Goal: Check status: Check status

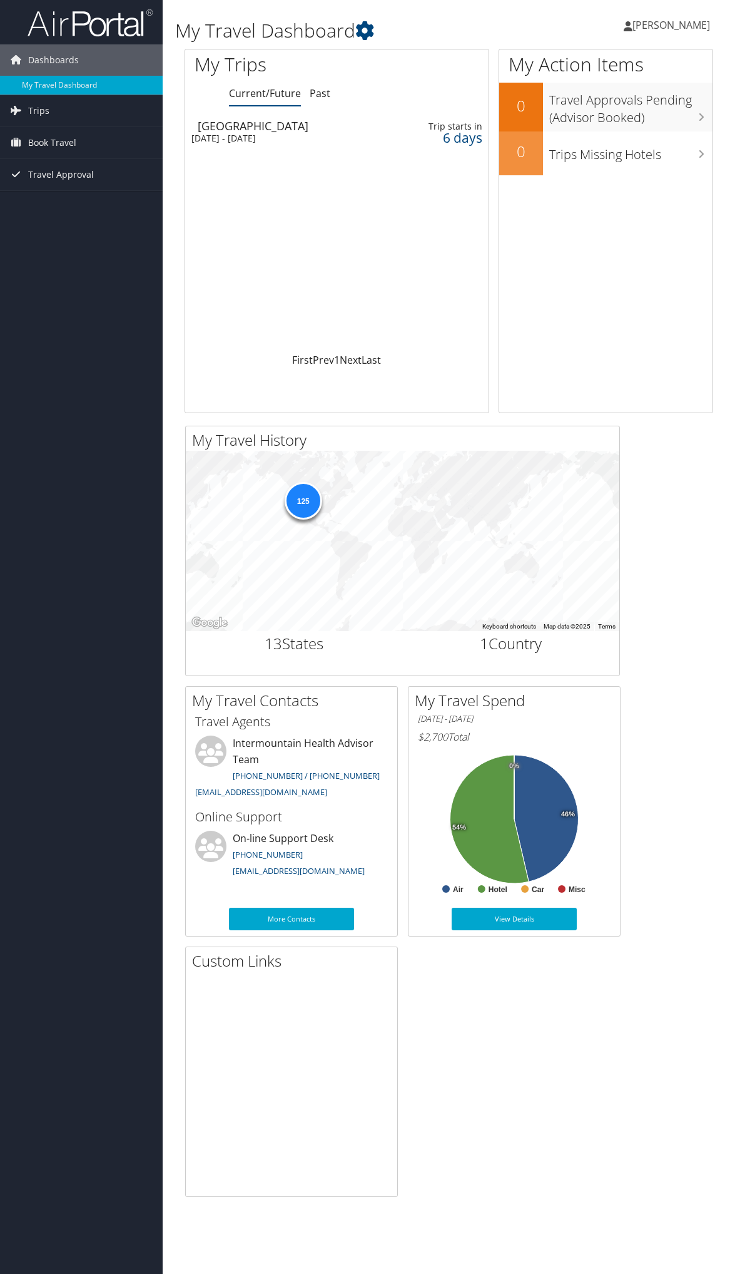
click at [230, 134] on div "Sun 5 Oct 2025 - Fri 10 Oct 2025" at bounding box center [280, 138] width 176 height 11
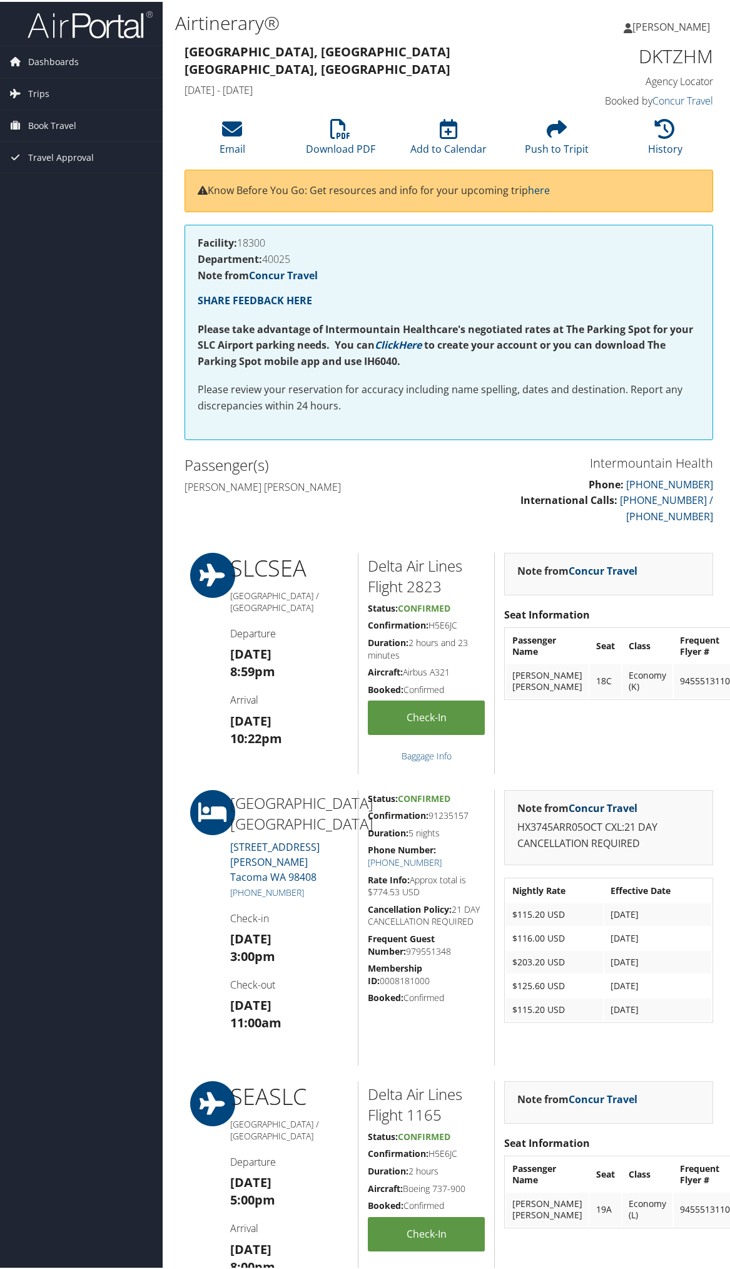
click at [594, 799] on link "Concur Travel" at bounding box center [603, 806] width 69 height 14
click at [123, 1084] on div "Dashboards My Travel Dashboard Trips Current/Future Trips Past Trips Trips Miss…" at bounding box center [367, 941] width 735 height 1883
click at [51, 94] on link "Trips" at bounding box center [81, 91] width 163 height 31
click at [49, 111] on link "Current/Future Trips" at bounding box center [81, 117] width 163 height 19
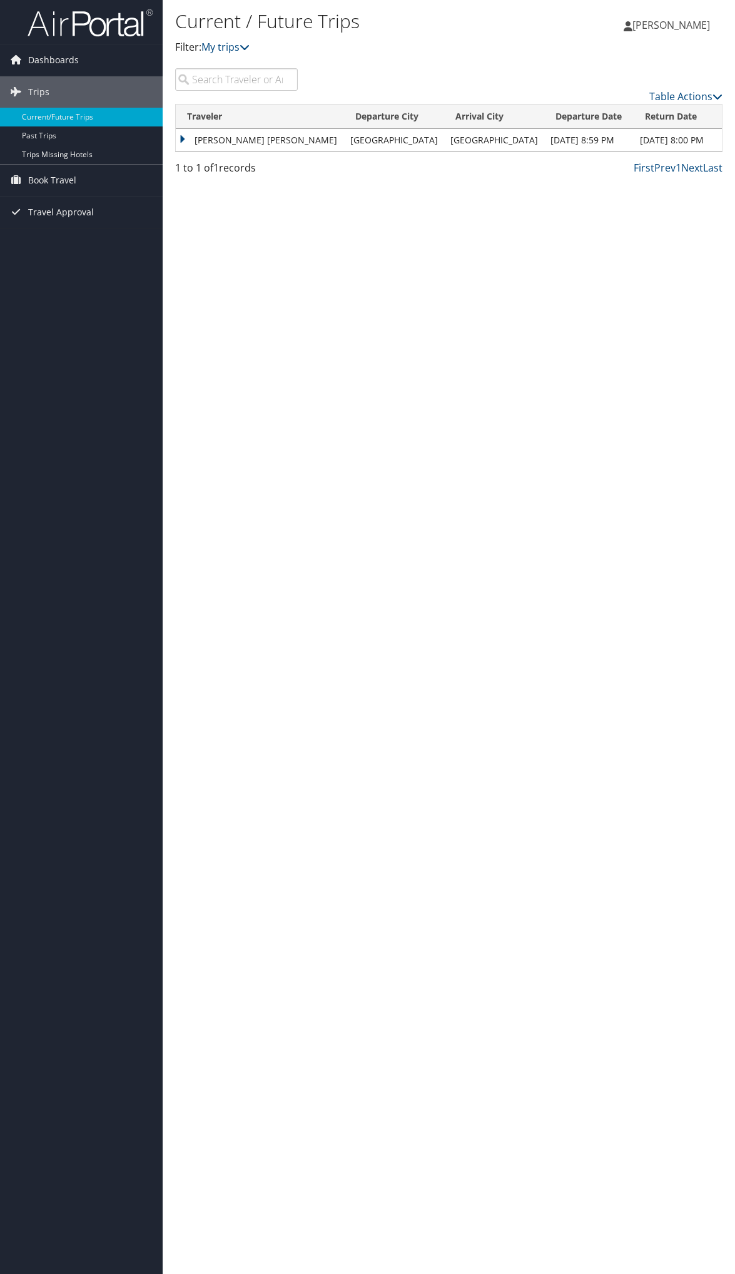
click at [183, 139] on td "[PERSON_NAME] [PERSON_NAME]" at bounding box center [260, 140] width 168 height 23
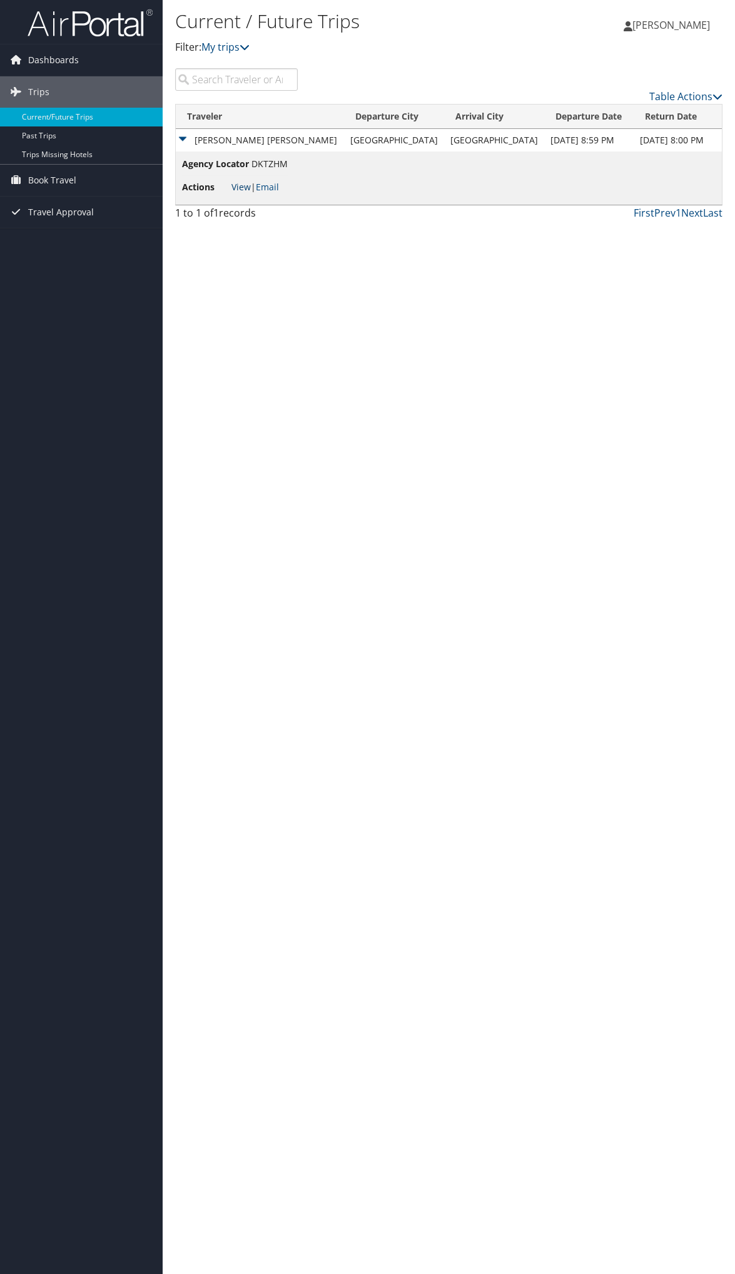
click at [241, 188] on link "View" at bounding box center [241, 187] width 19 height 12
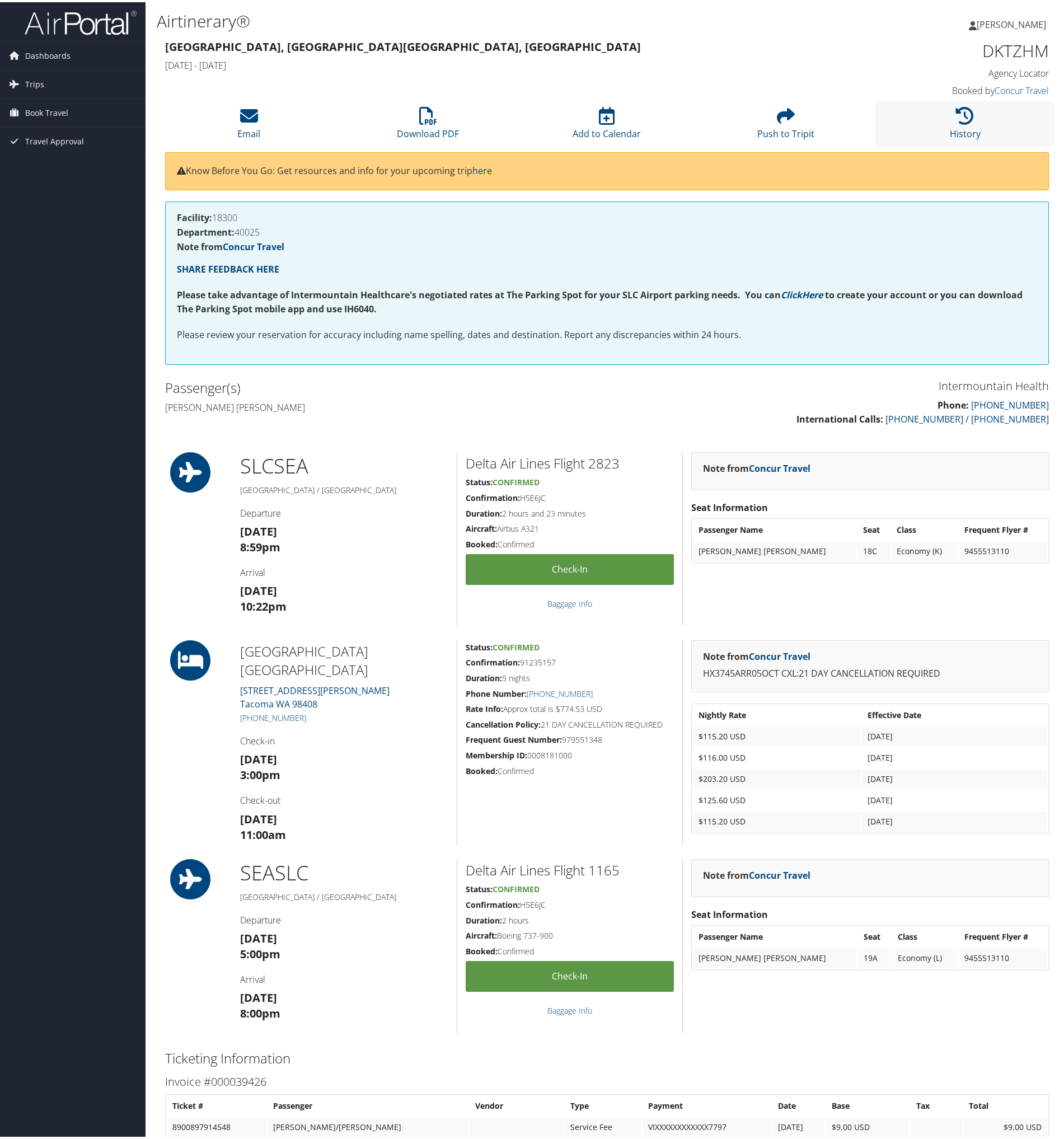
click at [653, 124] on li "History" at bounding box center [965, 122] width 179 height 46
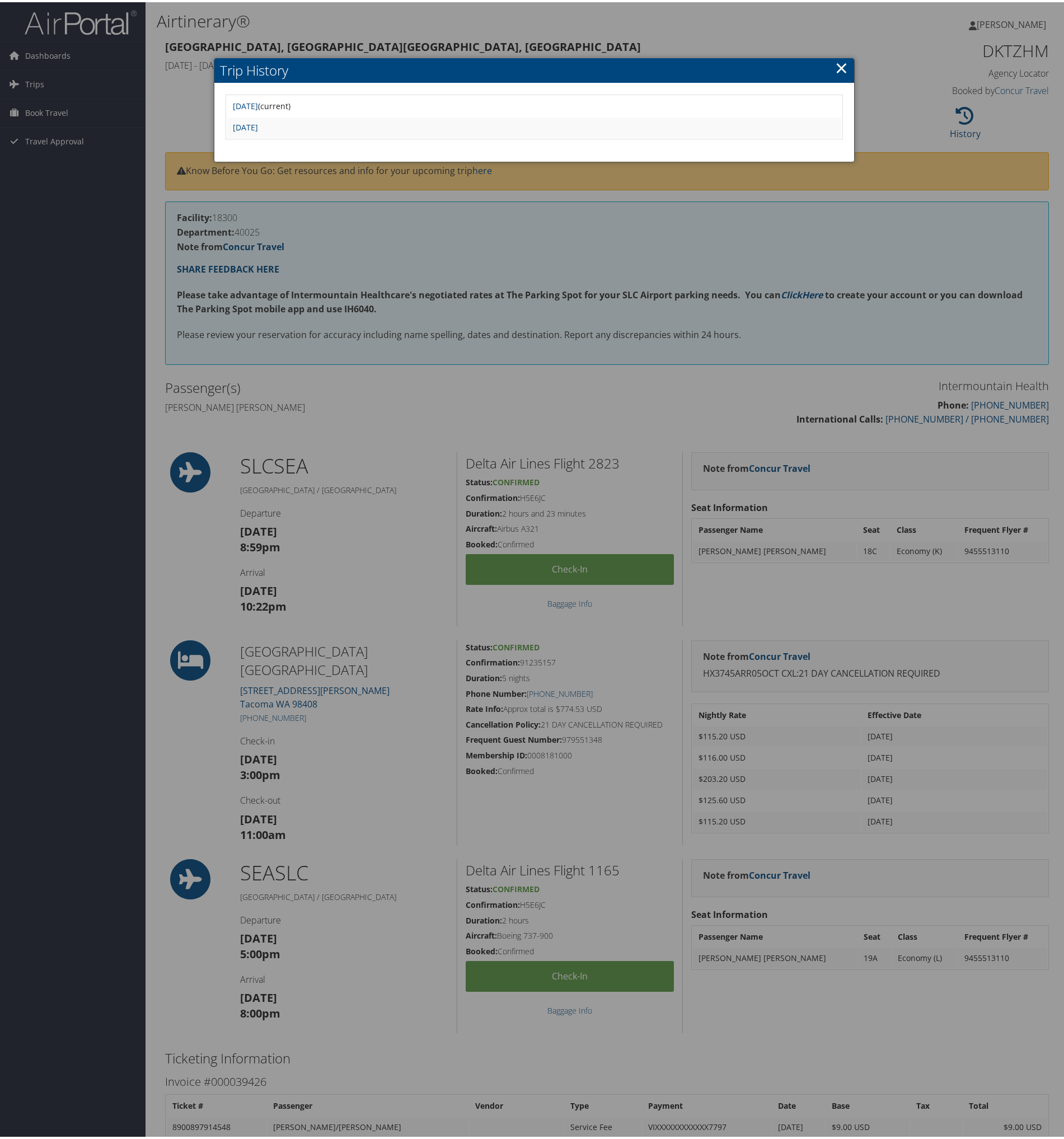
drag, startPoint x: 776, startPoint y: 137, endPoint x: 670, endPoint y: 146, distance: 106.4
drag, startPoint x: 670, startPoint y: 146, endPoint x: 272, endPoint y: 126, distance: 398.5
click at [258, 126] on link "Mon Sep 29 11:32:53 MDT 2025" at bounding box center [245, 125] width 25 height 11
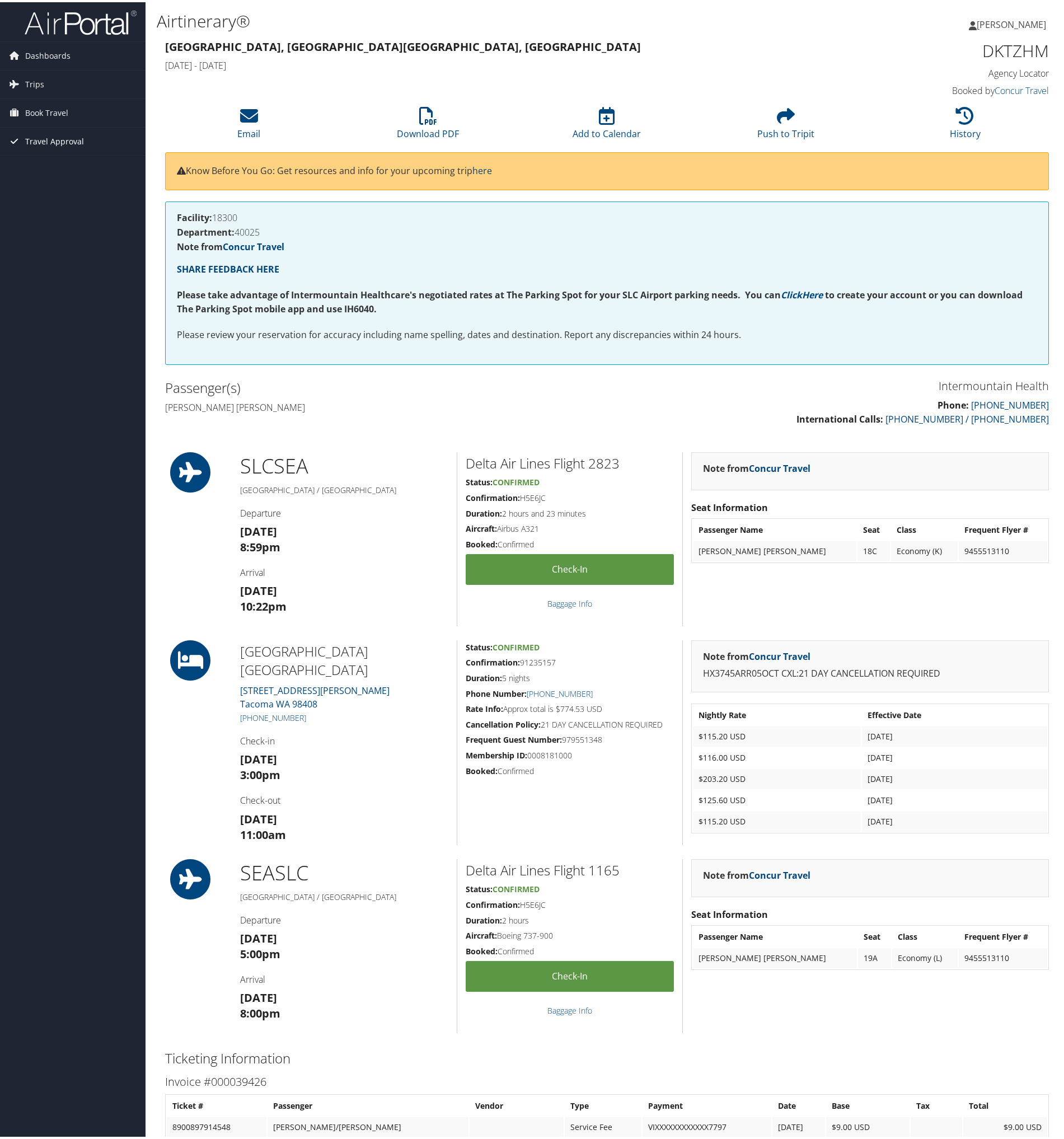
click at [60, 137] on span "Travel Approval" at bounding box center [55, 139] width 59 height 28
click at [56, 181] on link "Approved Trips" at bounding box center [72, 178] width 146 height 17
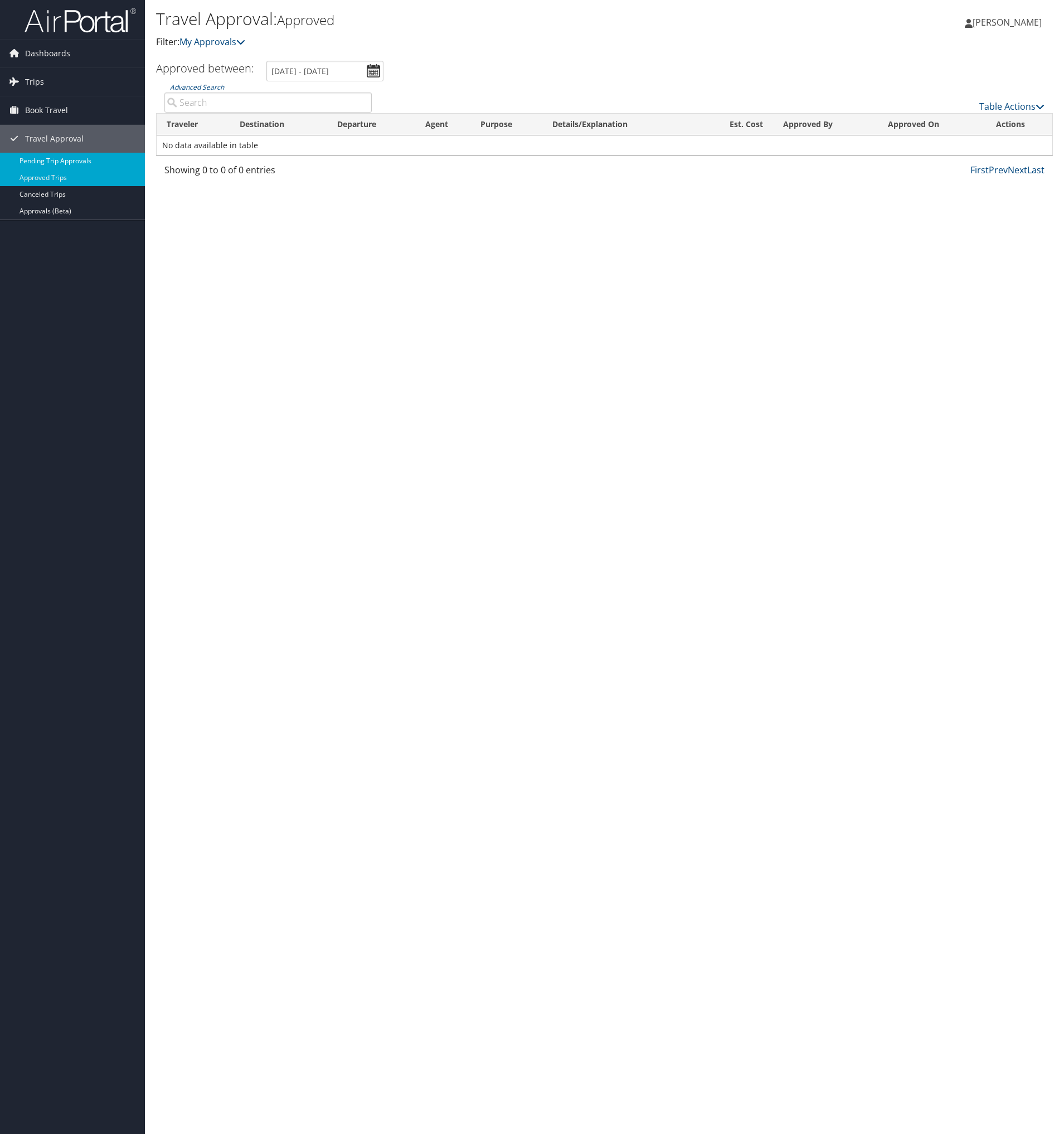
click at [70, 158] on link "Pending Trip Approvals" at bounding box center [72, 160] width 145 height 17
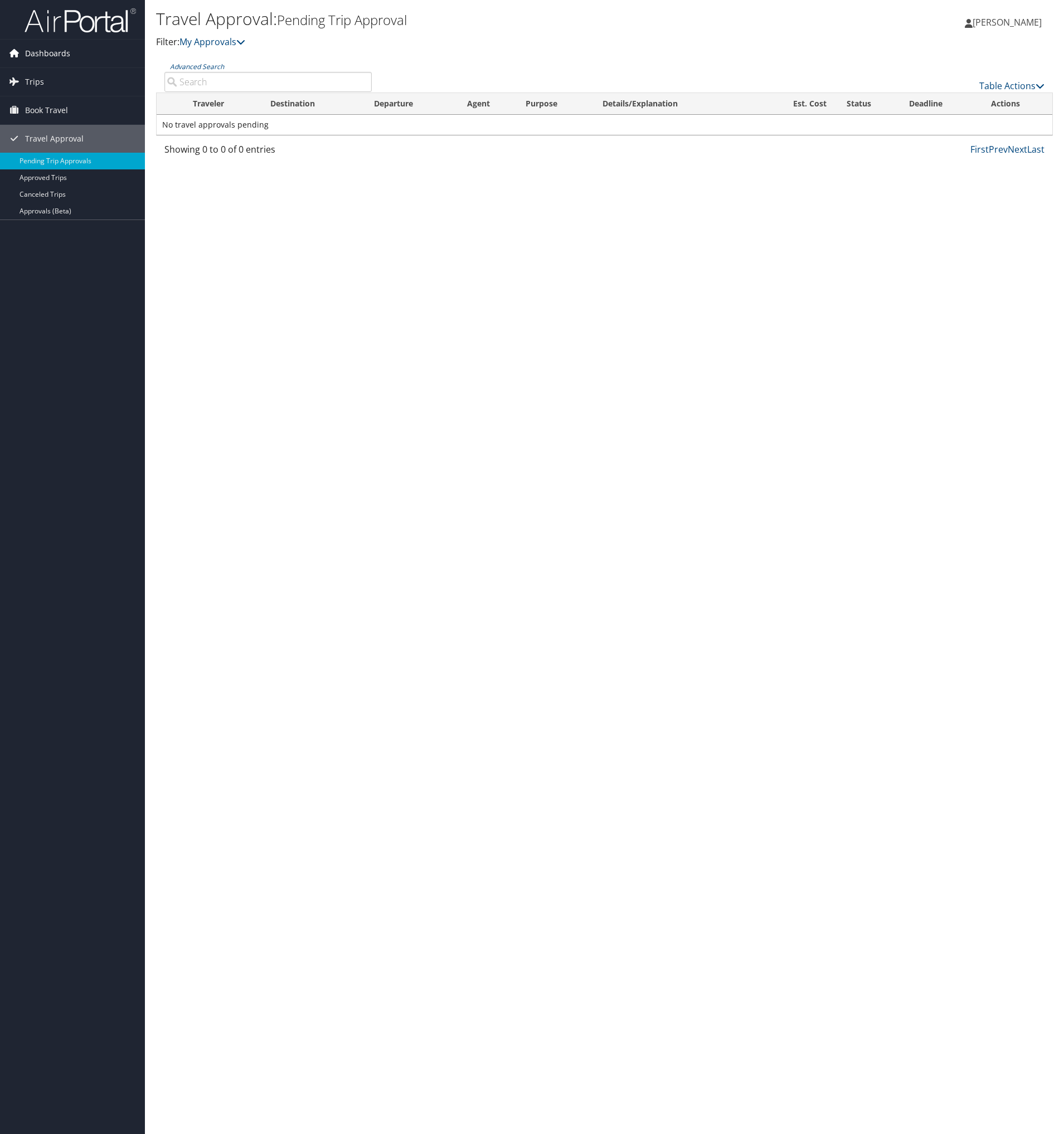
click at [61, 53] on span "Dashboards" at bounding box center [47, 53] width 45 height 28
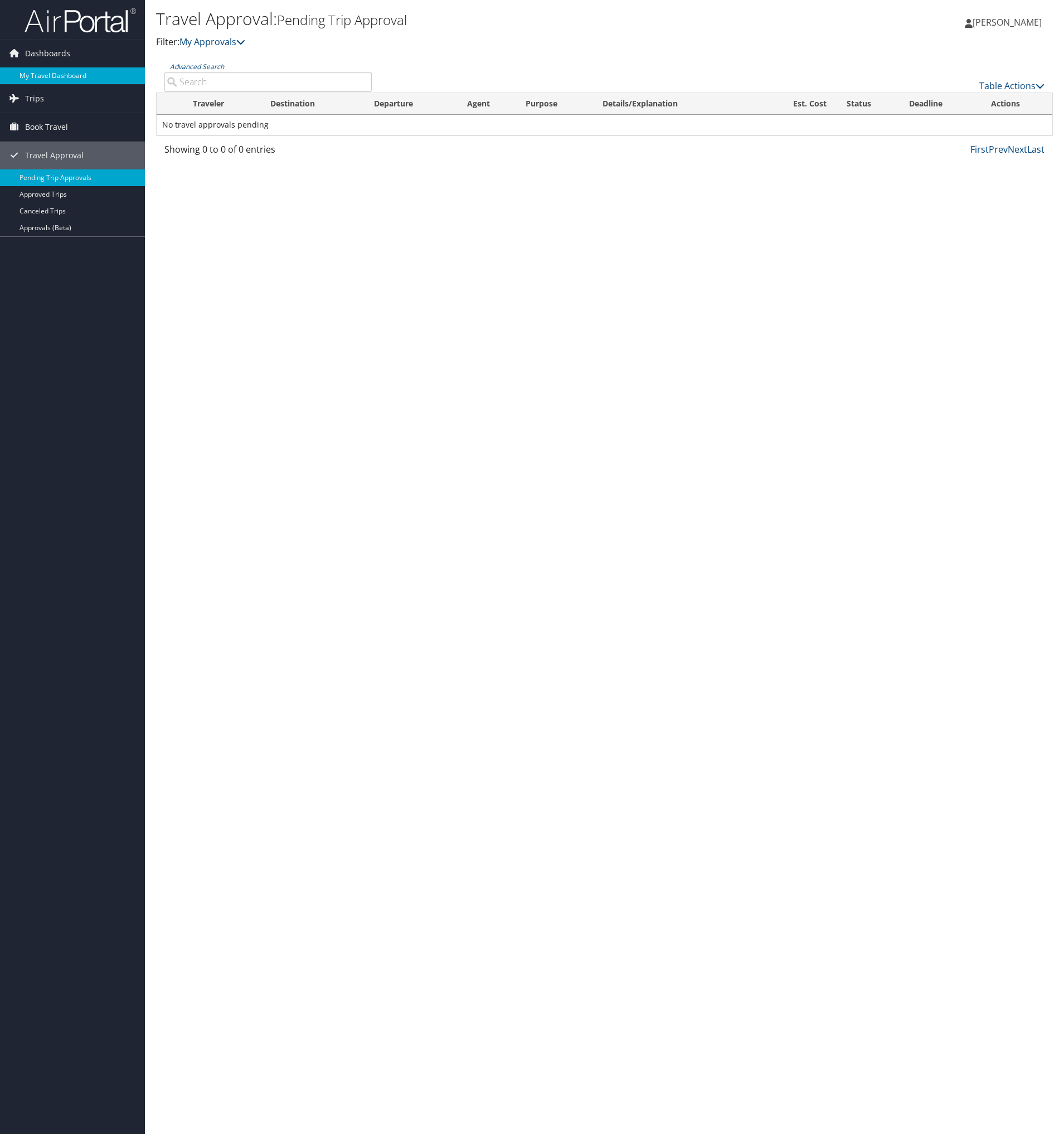
click at [60, 77] on link "My Travel Dashboard" at bounding box center [72, 76] width 145 height 17
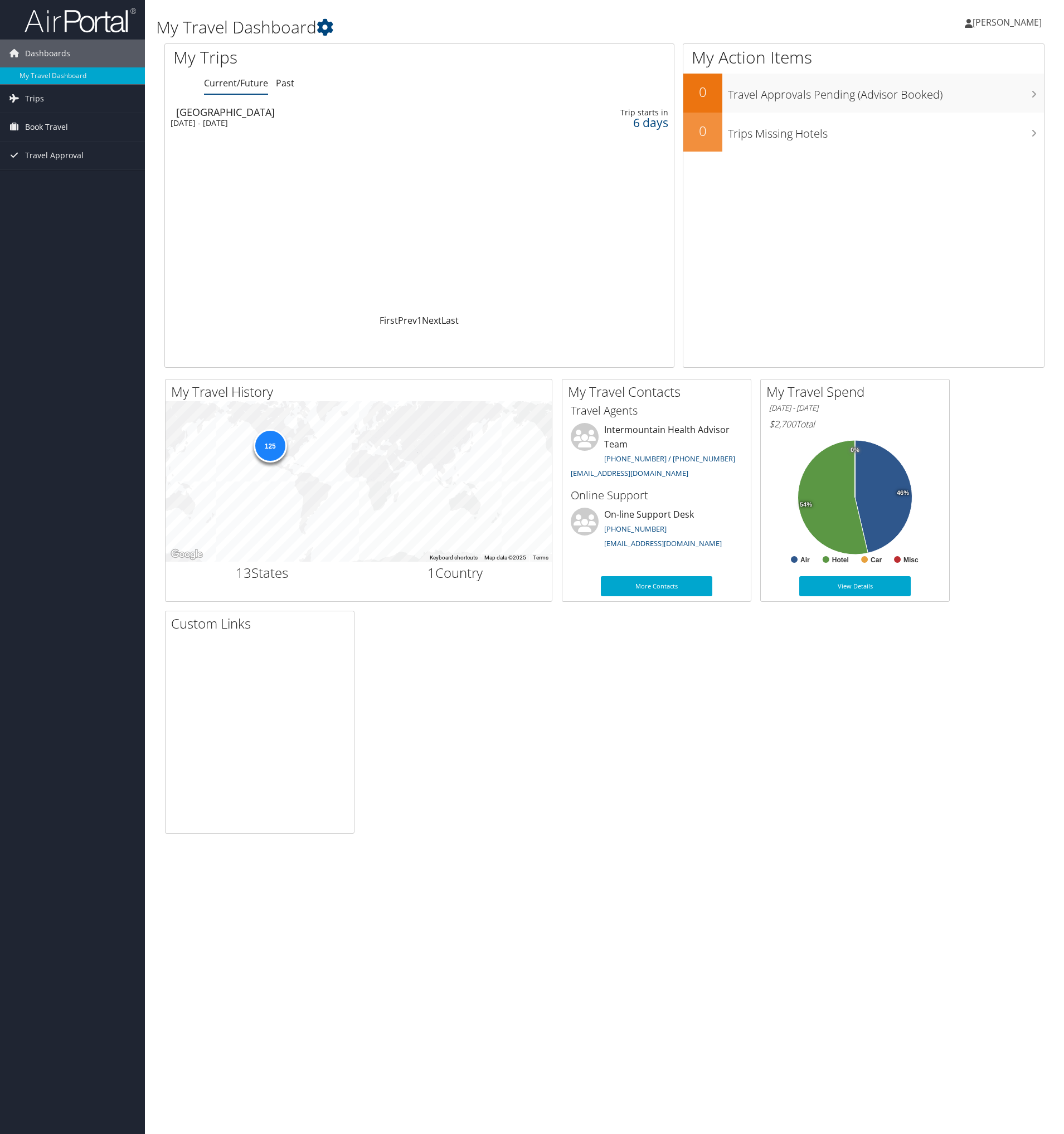
click at [656, 123] on div "6 days" at bounding box center [609, 122] width 118 height 10
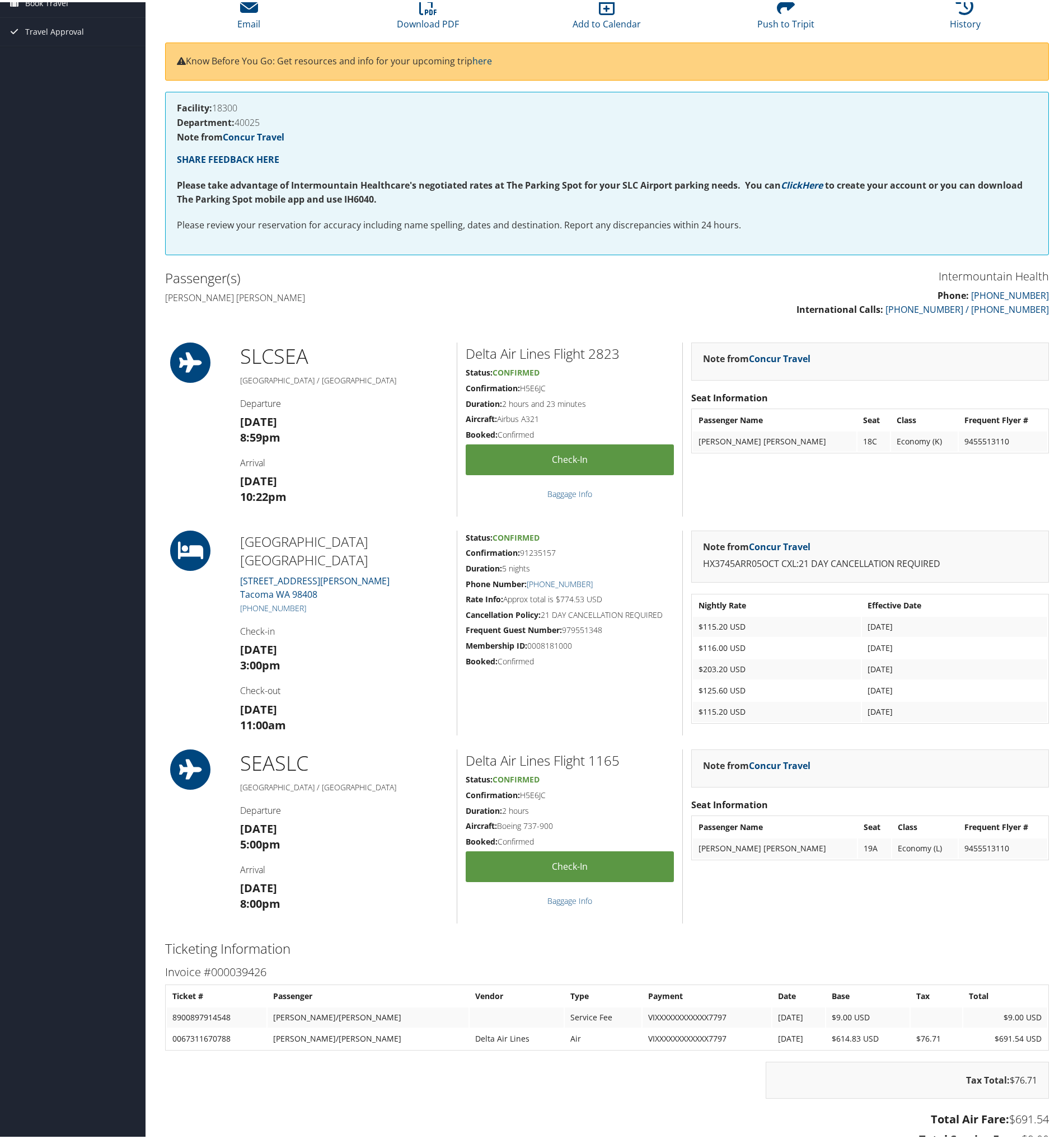
scroll to position [186, 0]
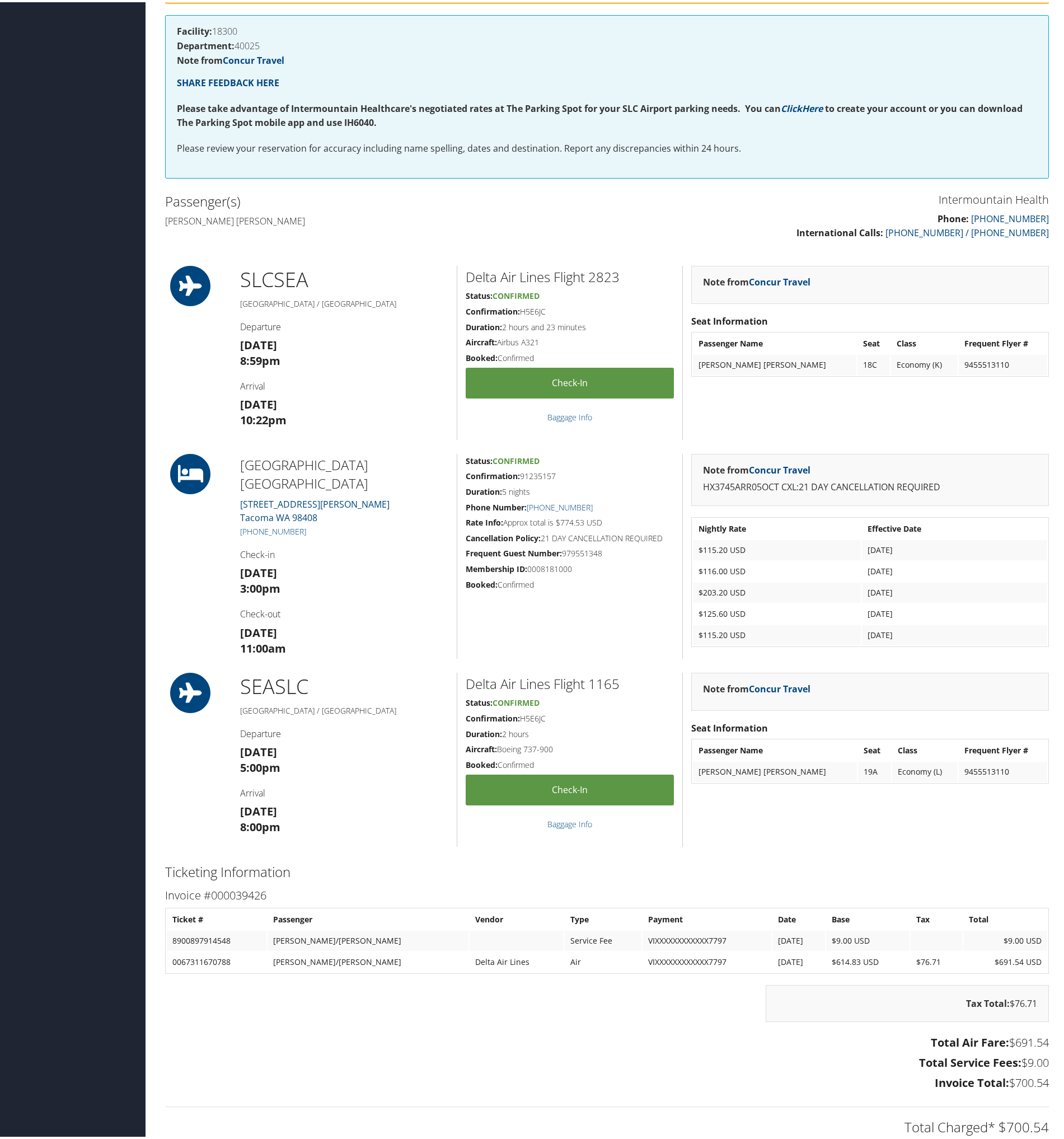
click at [75, 624] on div "Dashboards My Travel Dashboard Trips Current/Future Trips Past Trips Trips Miss…" at bounding box center [534, 559] width 1068 height 1490
